Goal: Task Accomplishment & Management: Use online tool/utility

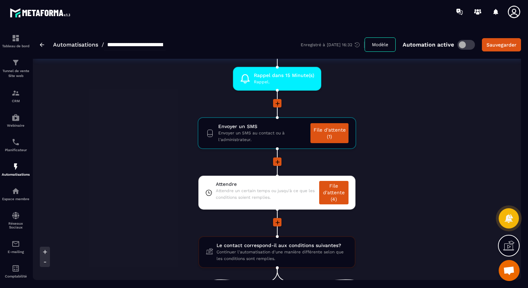
scroll to position [232, 0]
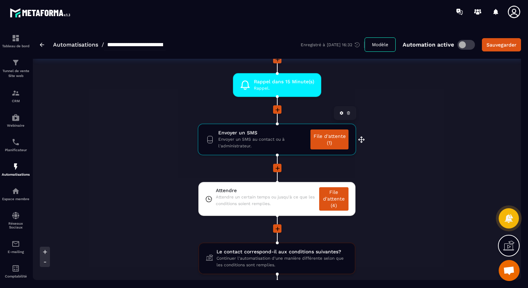
click at [284, 138] on span "Envoyer un SMS au contact ou à l'administrateur." at bounding box center [262, 142] width 89 height 13
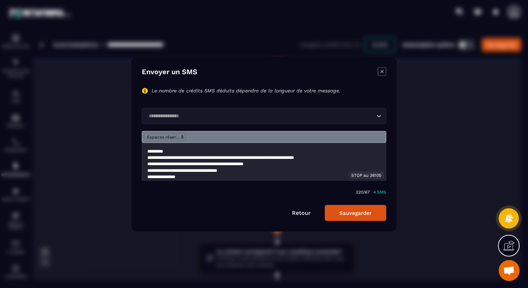
scroll to position [0, 0]
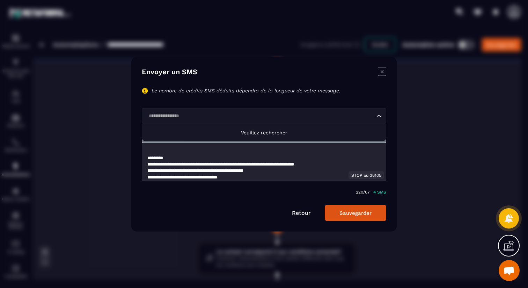
click at [320, 114] on input "Search for option" at bounding box center [260, 116] width 229 height 8
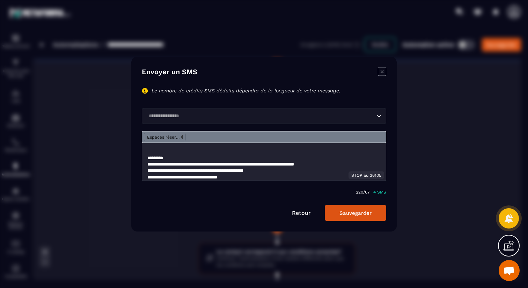
click at [381, 70] on icon "Modal window" at bounding box center [382, 71] width 8 height 8
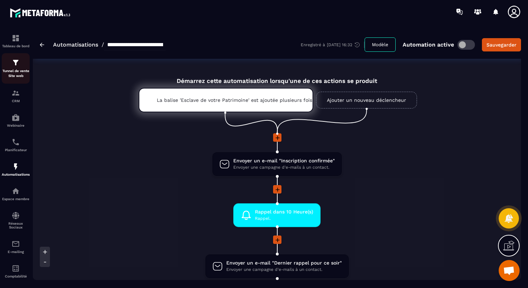
click at [15, 71] on p "Tunnel de vente Site web" at bounding box center [16, 74] width 28 height 10
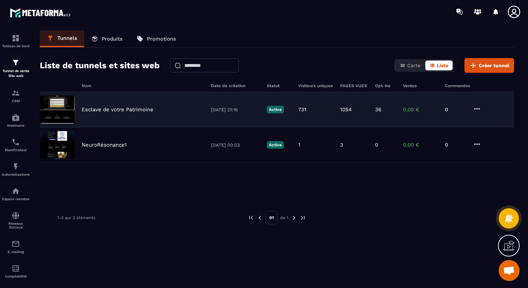
click at [82, 108] on p "Esclave de votre Patrimoine" at bounding box center [118, 109] width 72 height 6
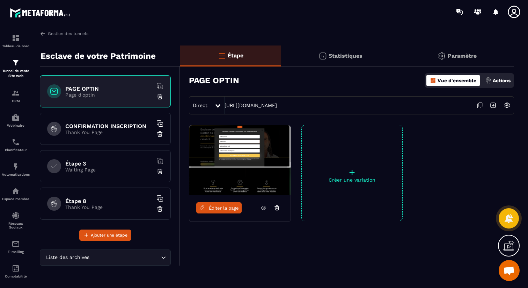
click at [499, 79] on p "Actions" at bounding box center [502, 81] width 18 height 6
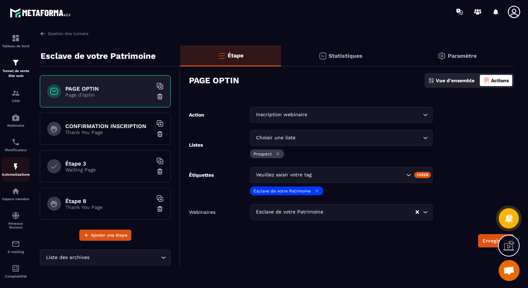
click at [15, 165] on img at bounding box center [16, 166] width 8 height 8
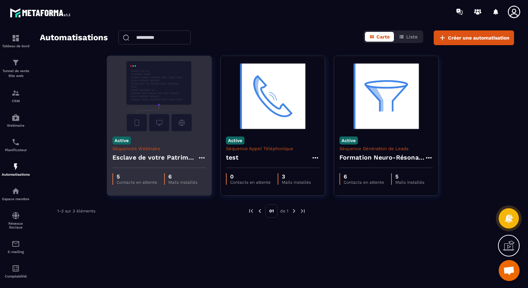
click at [158, 153] on h4 "Esclave de votre Patrimoine - Copy" at bounding box center [155, 157] width 85 height 10
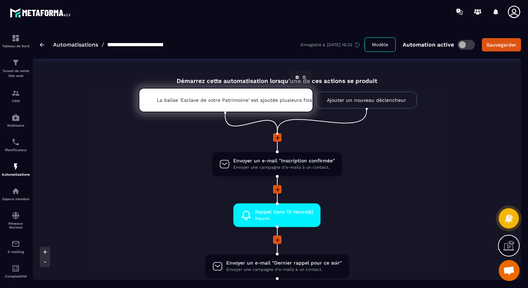
click at [280, 100] on p "La balise 'Esclave de votre Patrimoine' est ajoutée plusieurs fois" at bounding box center [226, 100] width 138 height 6
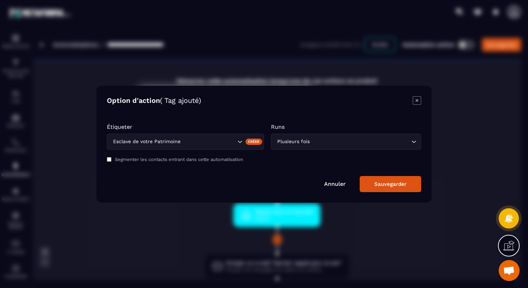
click at [416, 102] on icon "Modal window" at bounding box center [417, 100] width 8 height 8
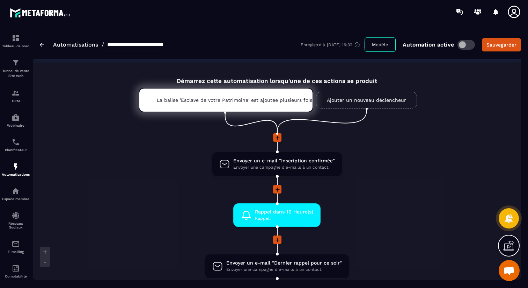
click at [362, 101] on link "Ajouter un nouveau déclencheur" at bounding box center [366, 100] width 101 height 17
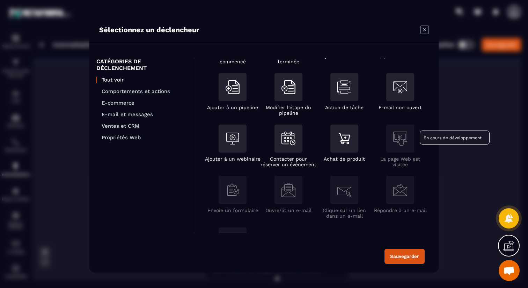
scroll to position [89, 0]
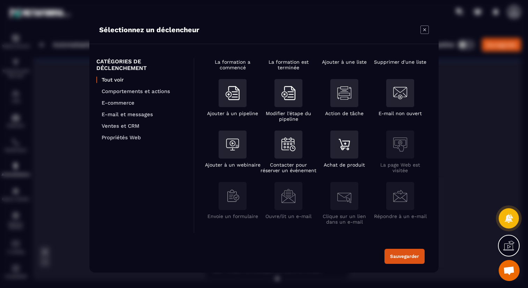
click at [424, 26] on icon "Modal window" at bounding box center [425, 30] width 8 height 8
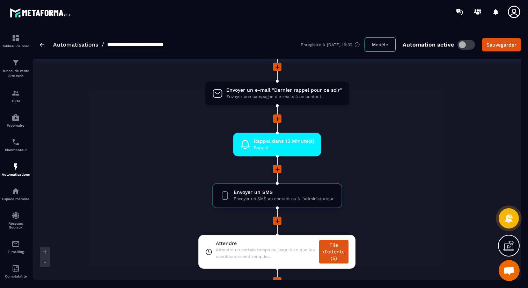
scroll to position [269, 0]
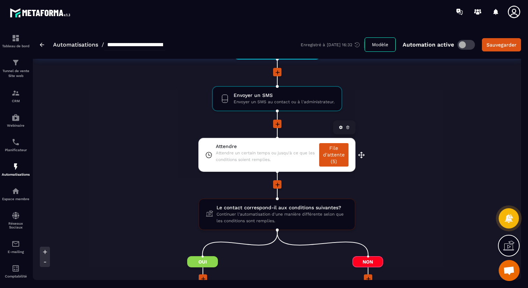
click at [336, 158] on link "File d'attente (5)" at bounding box center [333, 154] width 29 height 23
